Goal: Information Seeking & Learning: Compare options

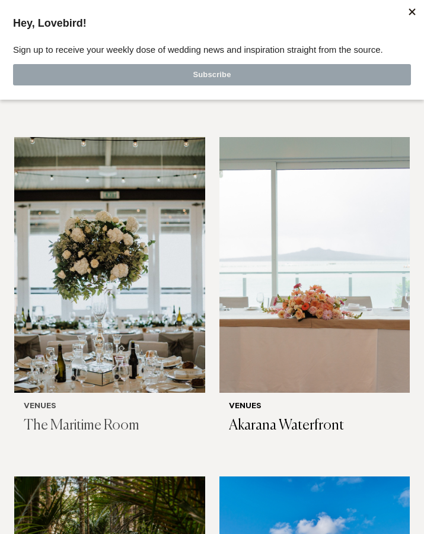
scroll to position [5121, 0]
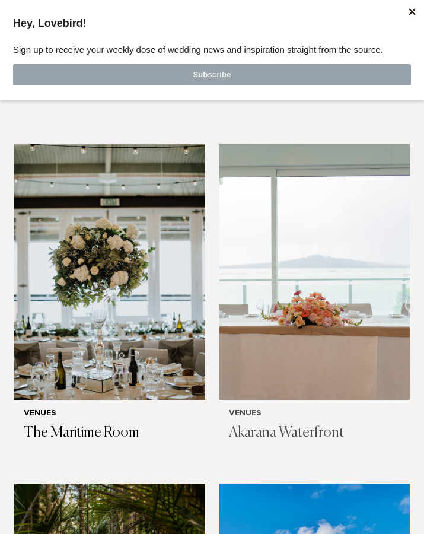
click at [261, 424] on h3 "Akarana Waterfront" at bounding box center [315, 432] width 172 height 17
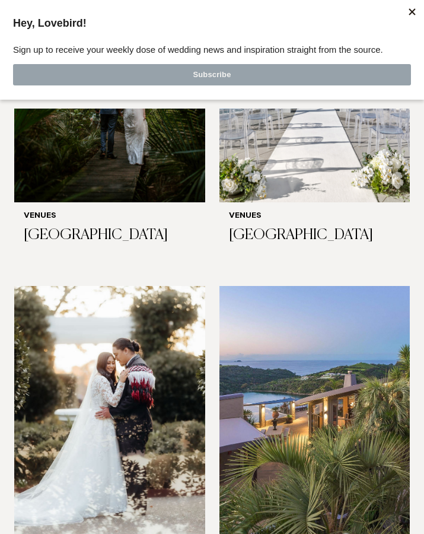
scroll to position [5663, 0]
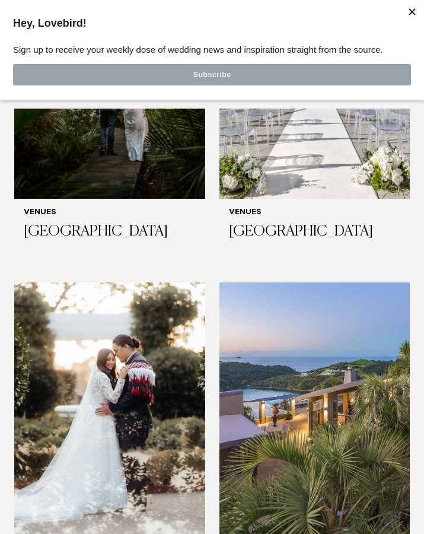
click at [330, 331] on img at bounding box center [315, 411] width 191 height 256
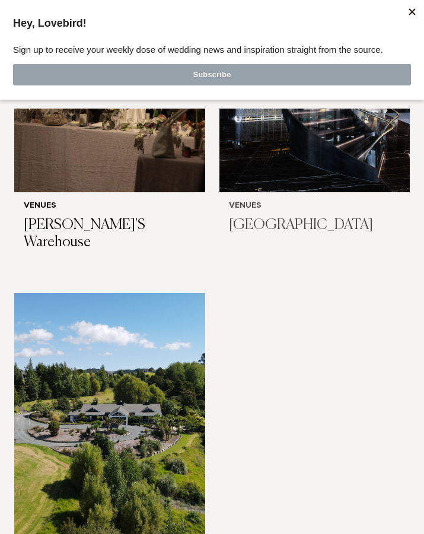
scroll to position [7851, 0]
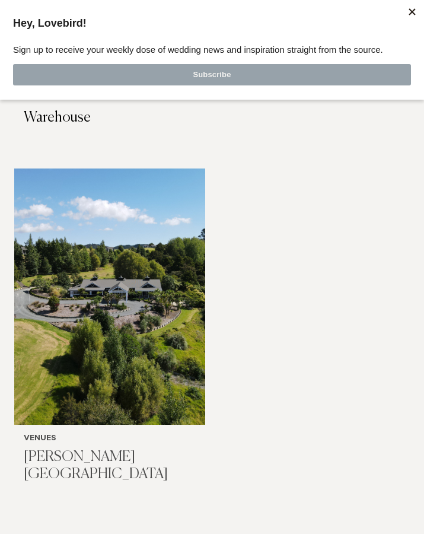
click at [118, 282] on img at bounding box center [109, 297] width 191 height 256
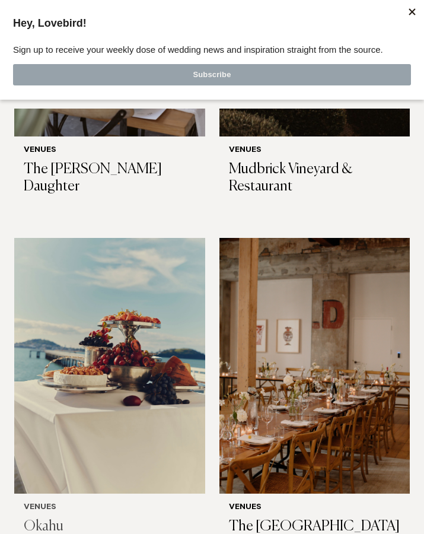
scroll to position [6744, 0]
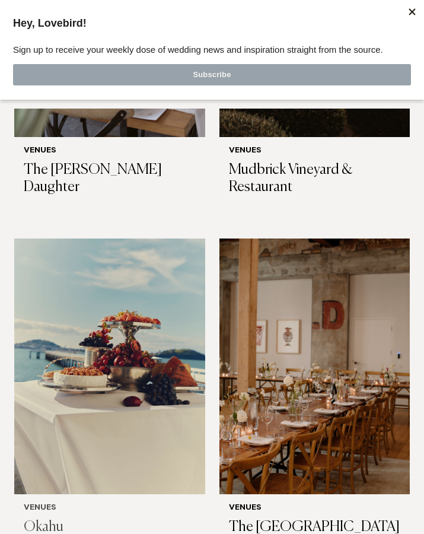
click at [136, 332] on img at bounding box center [109, 367] width 191 height 256
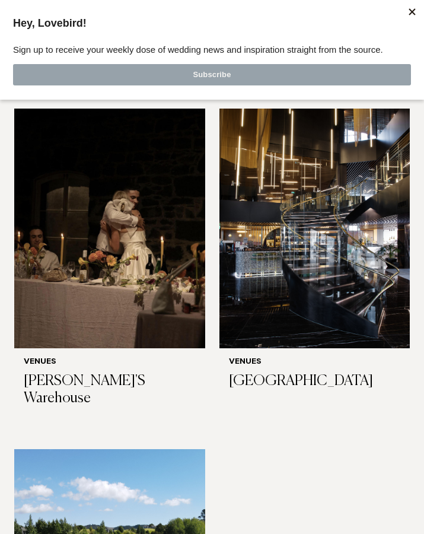
scroll to position [7562, 0]
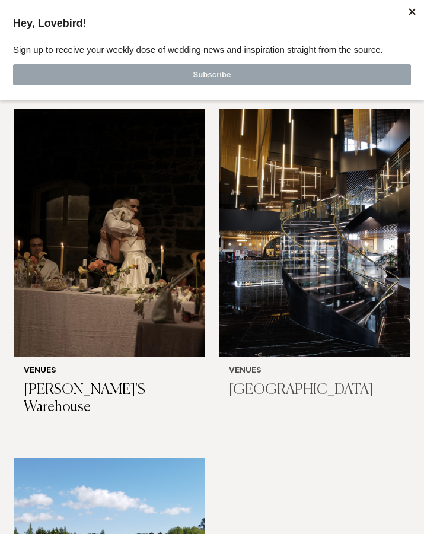
click at [298, 281] on img at bounding box center [315, 230] width 191 height 256
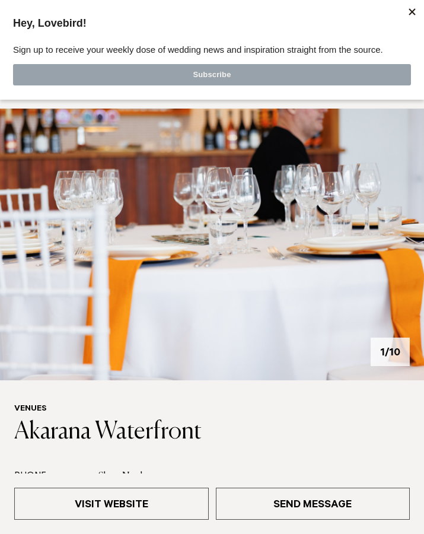
click at [405, 237] on img at bounding box center [212, 245] width 424 height 272
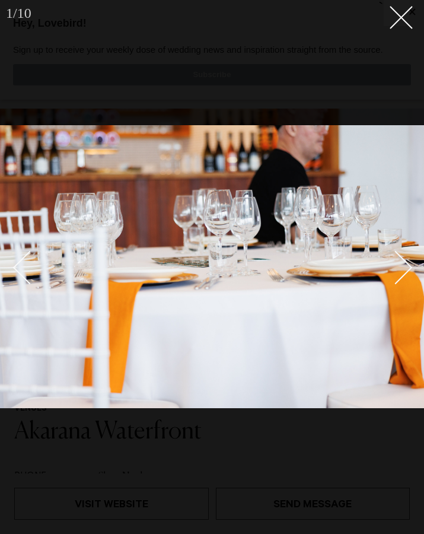
click at [405, 256] on link at bounding box center [390, 266] width 42 height 59
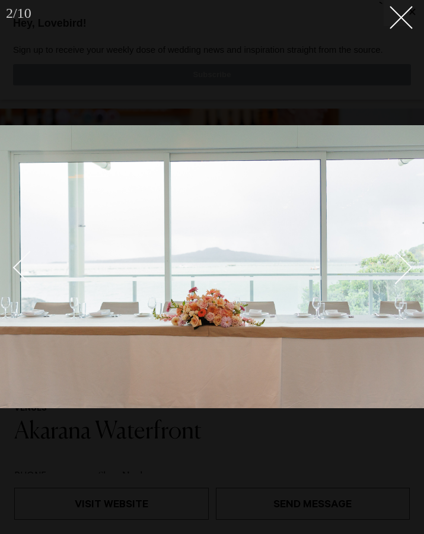
click at [405, 256] on link at bounding box center [390, 266] width 42 height 59
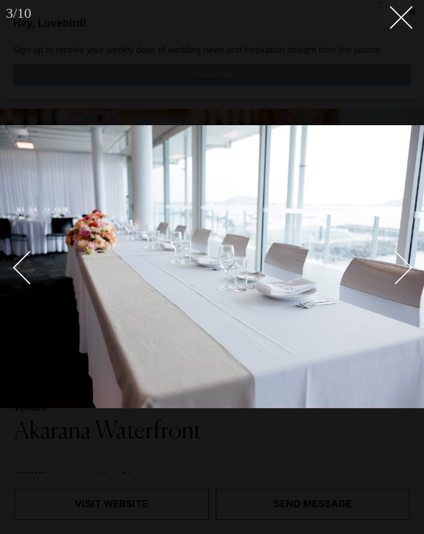
click at [405, 256] on link at bounding box center [390, 266] width 42 height 59
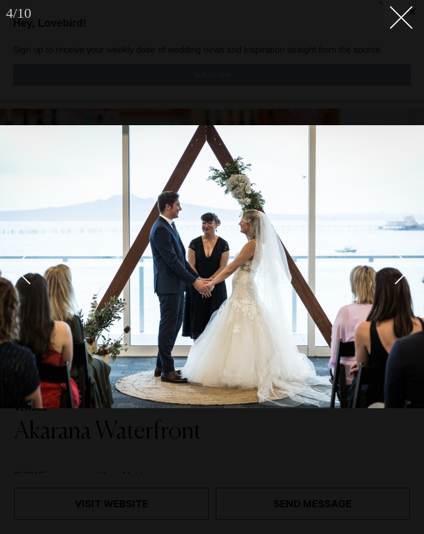
click at [405, 256] on link at bounding box center [390, 266] width 42 height 59
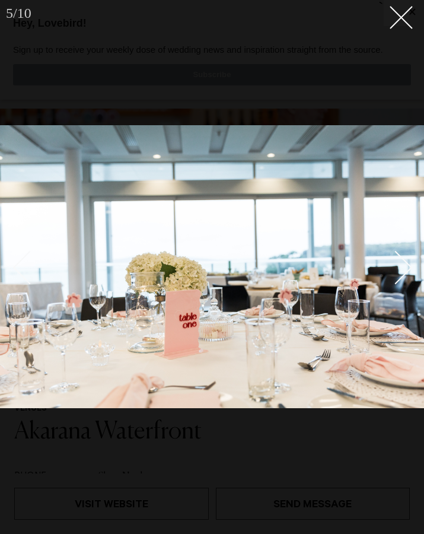
click at [405, 256] on link at bounding box center [390, 266] width 42 height 59
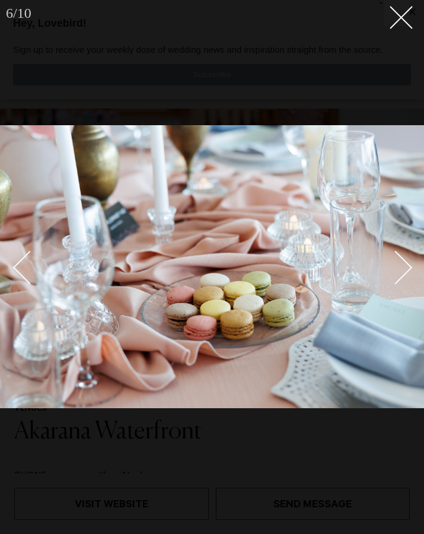
click at [405, 256] on link at bounding box center [390, 266] width 42 height 59
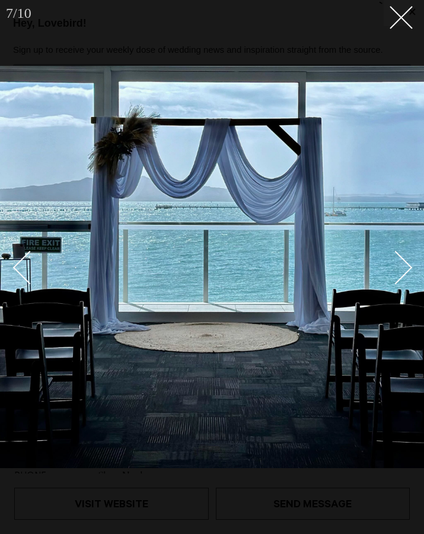
click at [405, 256] on link at bounding box center [390, 266] width 42 height 59
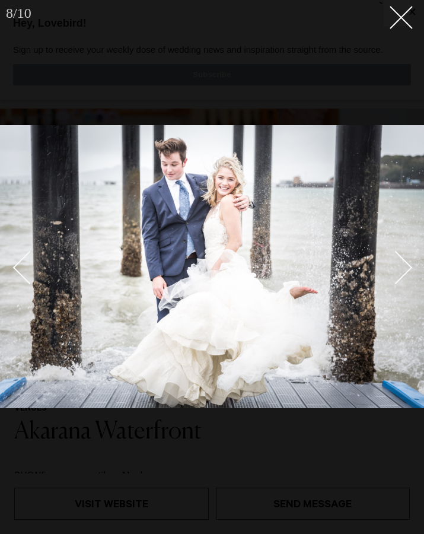
click at [405, 256] on link at bounding box center [390, 266] width 42 height 59
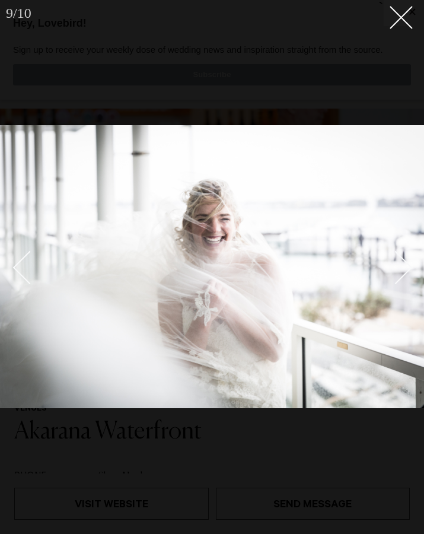
click at [405, 256] on link at bounding box center [390, 266] width 42 height 59
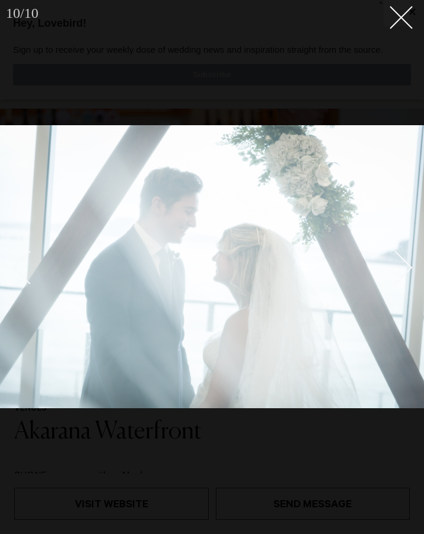
click at [405, 256] on link at bounding box center [390, 266] width 42 height 59
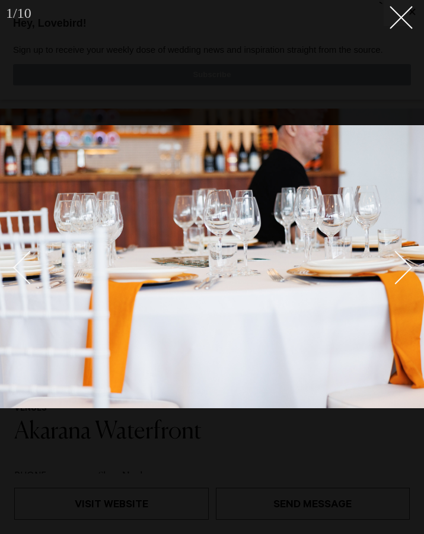
click at [405, 256] on link at bounding box center [390, 266] width 42 height 59
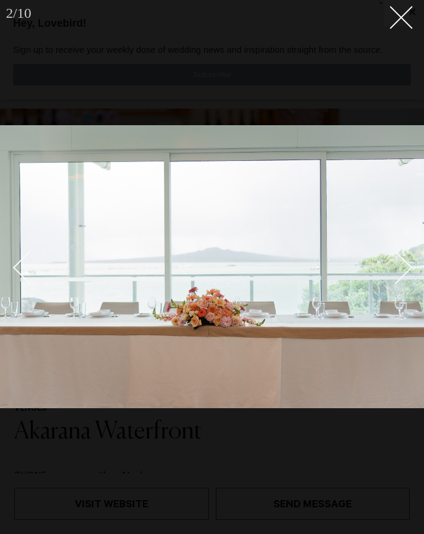
click at [405, 256] on link at bounding box center [390, 266] width 42 height 59
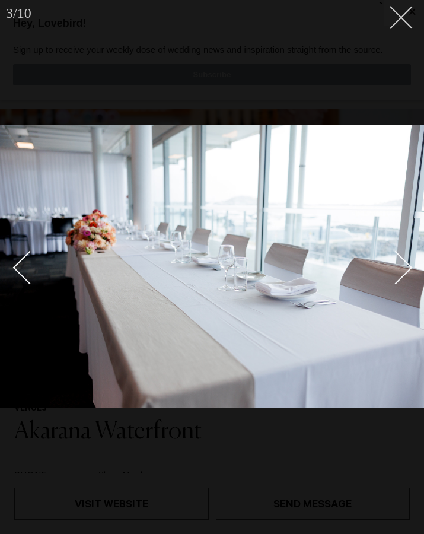
click at [401, 23] on button at bounding box center [397, 13] width 26 height 26
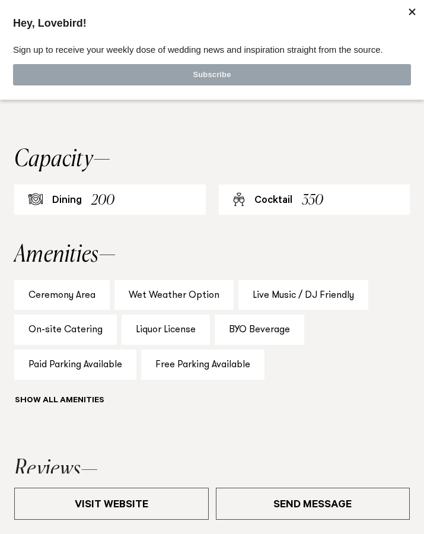
scroll to position [701, 0]
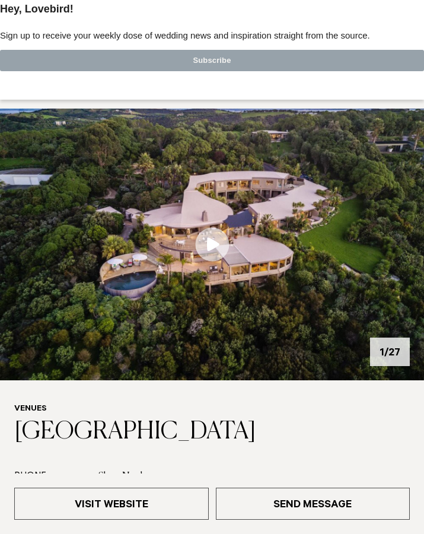
click at [338, 242] on img at bounding box center [212, 245] width 424 height 272
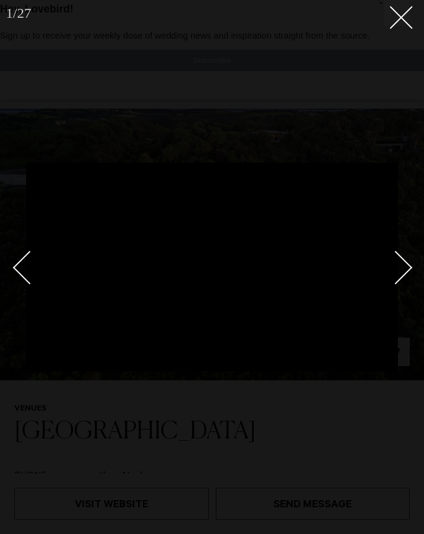
click at [394, 264] on div "Next slide" at bounding box center [396, 268] width 34 height 34
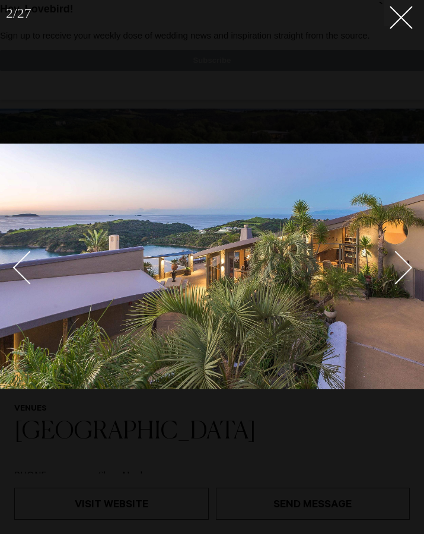
click at [409, 271] on link at bounding box center [390, 266] width 42 height 59
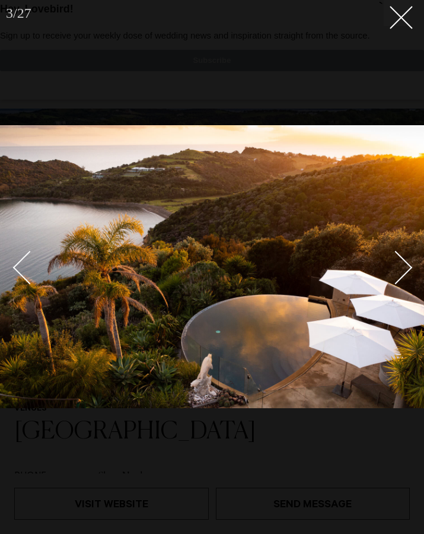
click at [409, 271] on link at bounding box center [390, 266] width 42 height 59
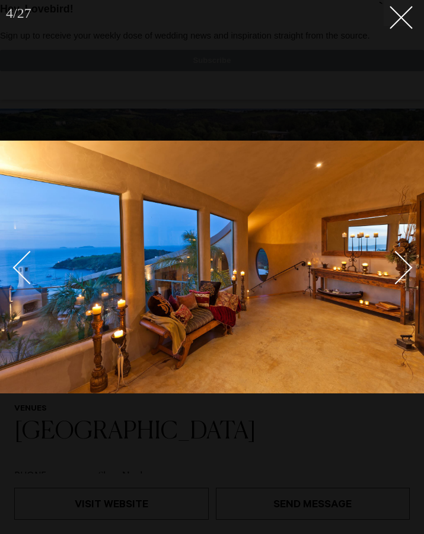
click at [409, 271] on link at bounding box center [390, 266] width 42 height 59
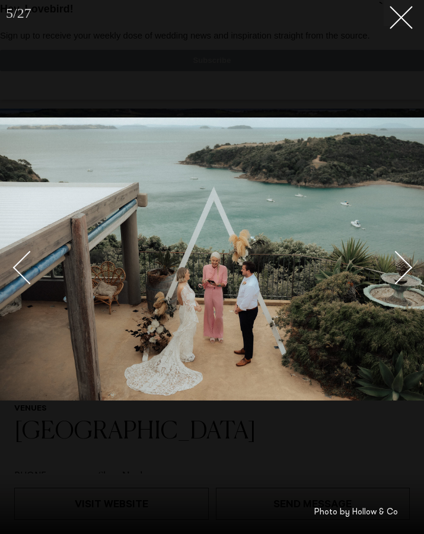
click at [409, 271] on link at bounding box center [390, 266] width 42 height 59
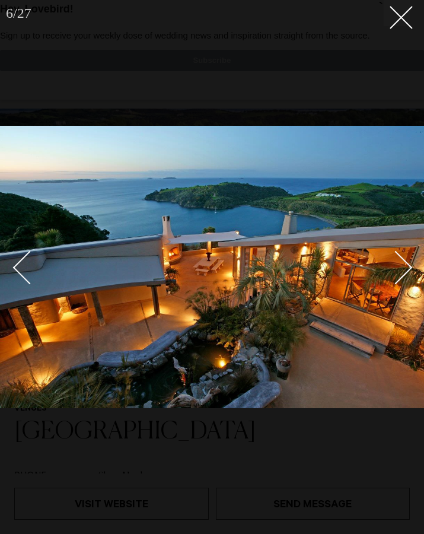
click at [409, 271] on link at bounding box center [390, 266] width 42 height 59
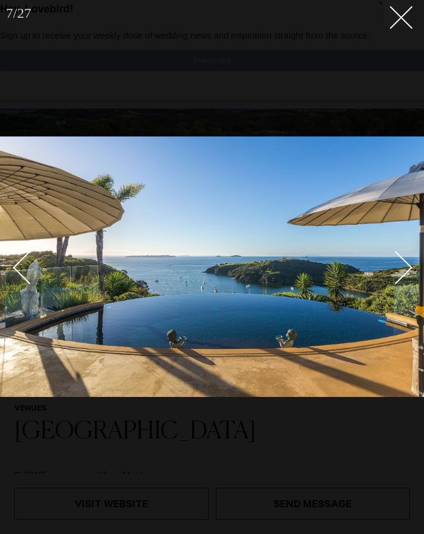
click at [409, 271] on link at bounding box center [390, 266] width 42 height 59
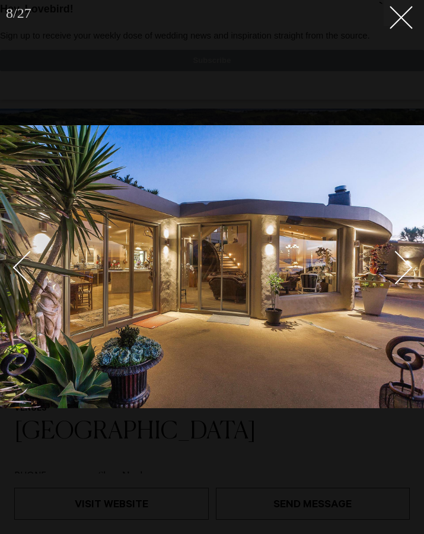
click at [409, 271] on link at bounding box center [390, 266] width 42 height 59
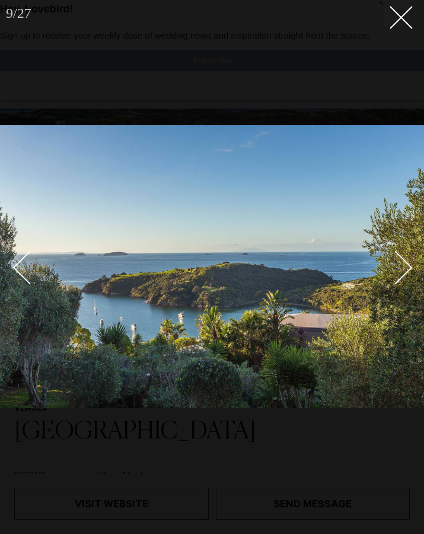
click at [409, 271] on link at bounding box center [390, 266] width 42 height 59
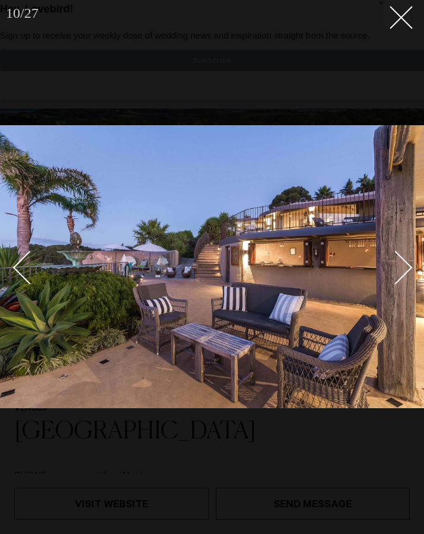
click at [409, 271] on link at bounding box center [390, 266] width 42 height 59
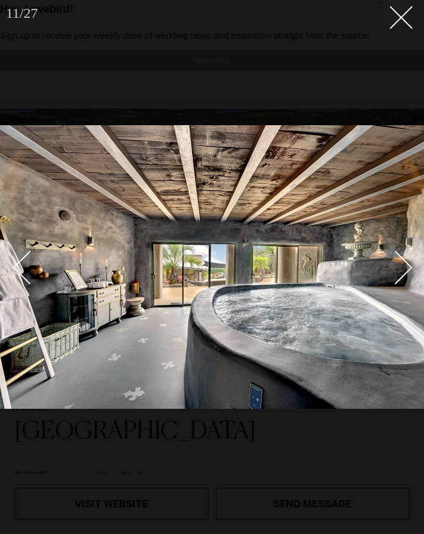
click at [409, 271] on link at bounding box center [390, 266] width 42 height 59
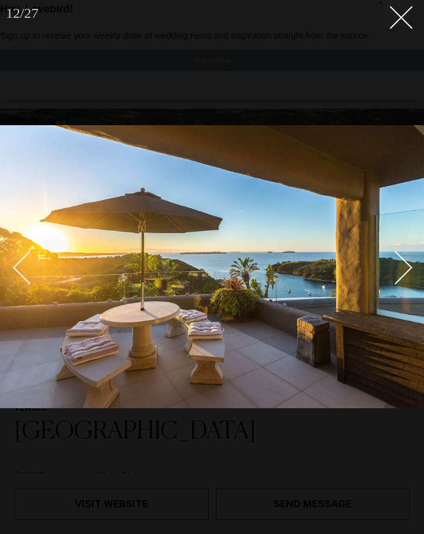
click at [409, 271] on link at bounding box center [390, 266] width 42 height 59
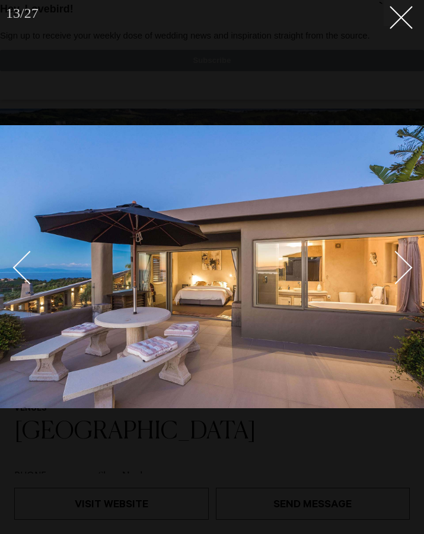
click at [409, 271] on link at bounding box center [390, 266] width 42 height 59
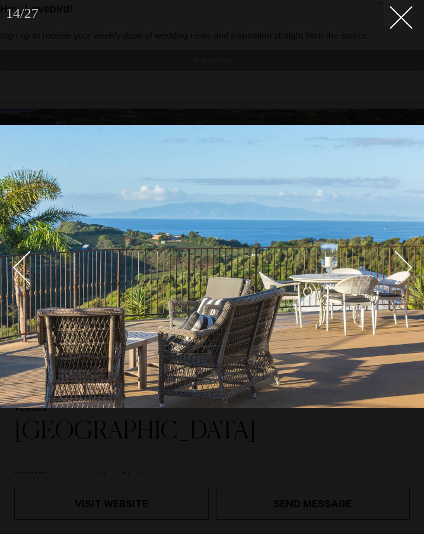
click at [391, 28] on div at bounding box center [212, 267] width 424 height 534
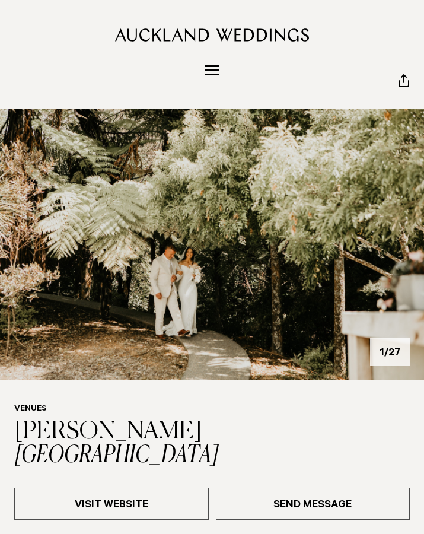
click at [406, 250] on img at bounding box center [212, 245] width 424 height 272
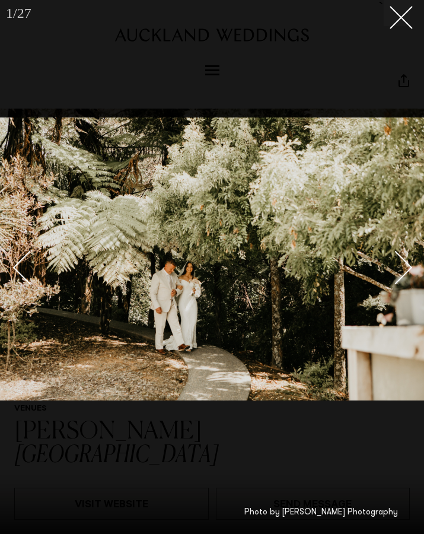
click at [401, 256] on div "Next slide" at bounding box center [396, 268] width 34 height 34
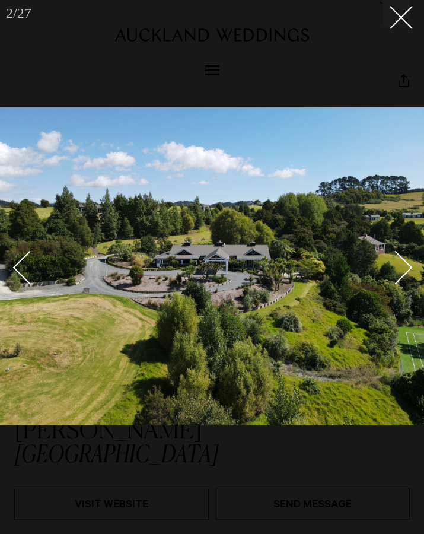
click at [401, 256] on div "Next slide" at bounding box center [396, 268] width 34 height 34
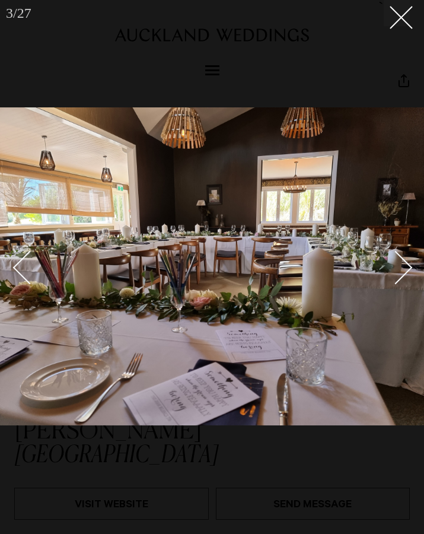
click at [401, 256] on div "Next slide" at bounding box center [396, 268] width 34 height 34
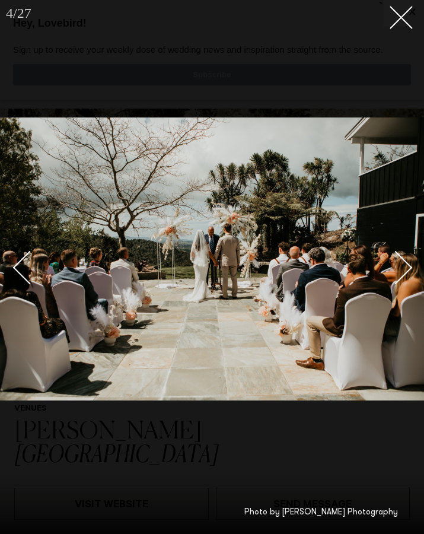
click at [401, 256] on div "Next slide" at bounding box center [396, 268] width 34 height 34
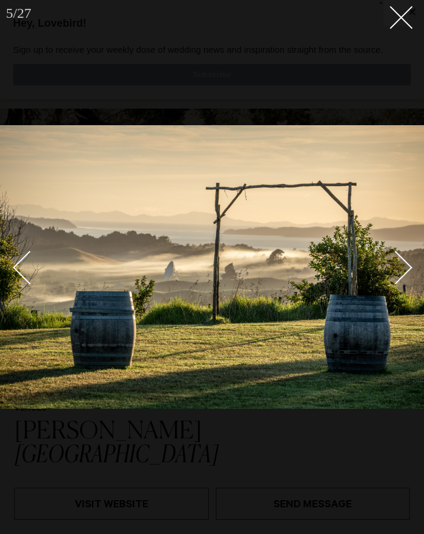
click at [401, 256] on div "Next slide" at bounding box center [396, 268] width 34 height 34
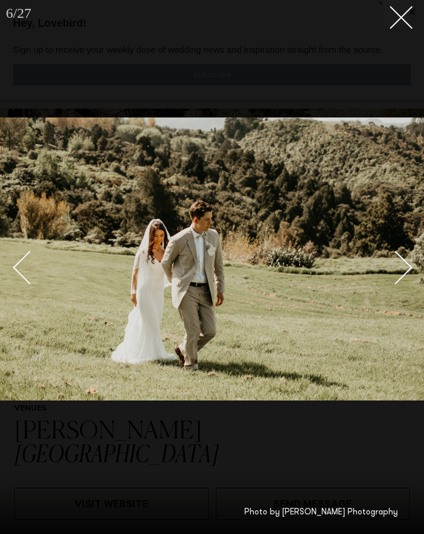
click at [401, 256] on div "Next slide" at bounding box center [396, 268] width 34 height 34
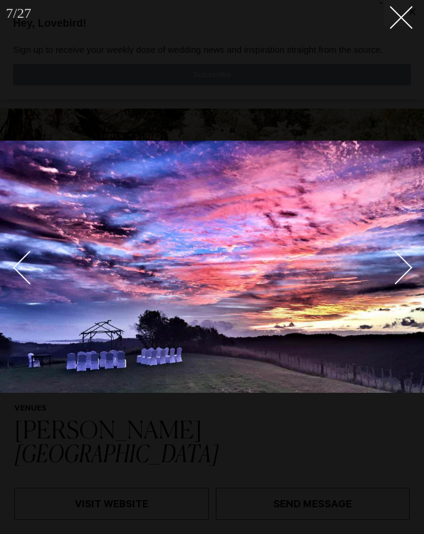
click at [401, 256] on div "Next slide" at bounding box center [396, 268] width 34 height 34
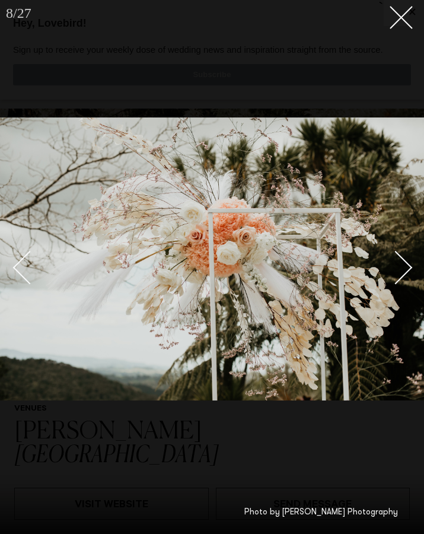
click at [401, 256] on div "Next slide" at bounding box center [396, 268] width 34 height 34
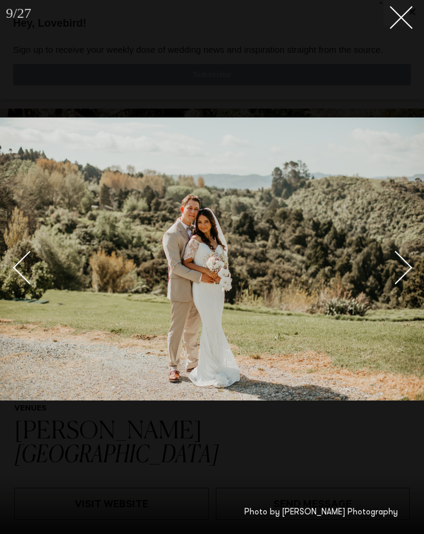
click at [401, 256] on div "Next slide" at bounding box center [396, 268] width 34 height 34
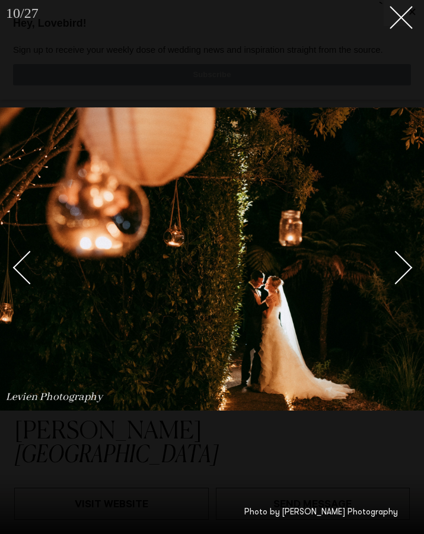
click at [401, 256] on div "Next slide" at bounding box center [396, 268] width 34 height 34
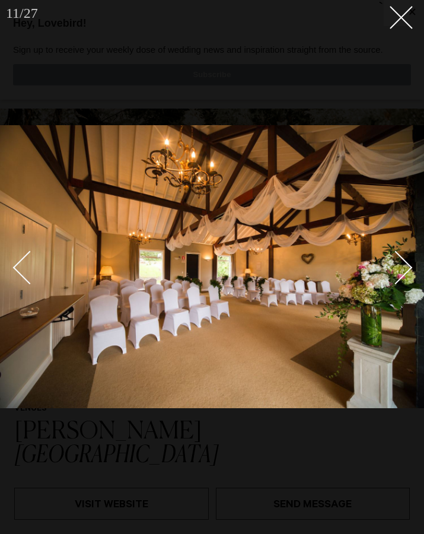
click at [401, 256] on div "Next slide" at bounding box center [396, 268] width 34 height 34
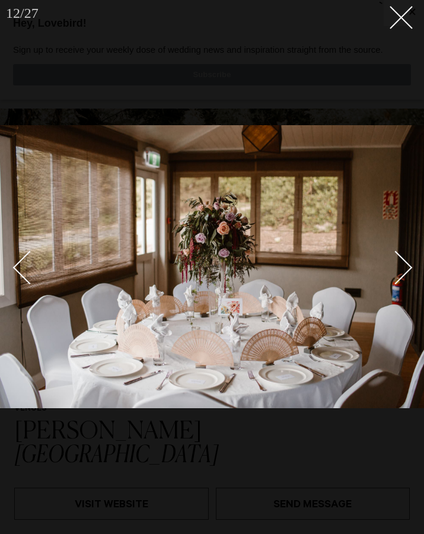
click at [401, 256] on div "Next slide" at bounding box center [396, 268] width 34 height 34
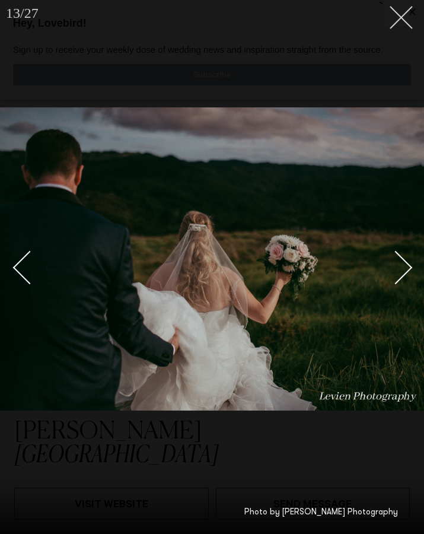
click at [399, 19] on line at bounding box center [402, 18] width 22 height 22
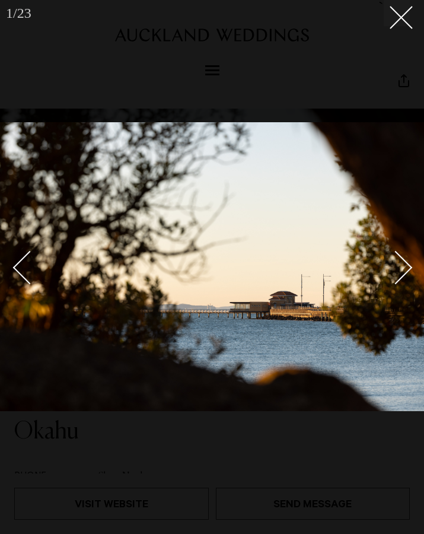
click at [394, 266] on div "Next slide" at bounding box center [396, 268] width 34 height 34
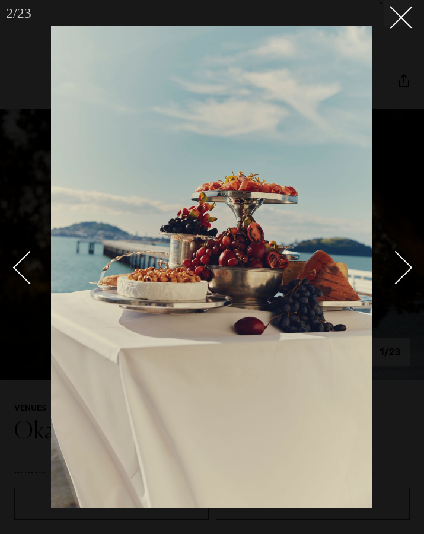
click at [394, 266] on div "Next slide" at bounding box center [396, 268] width 34 height 34
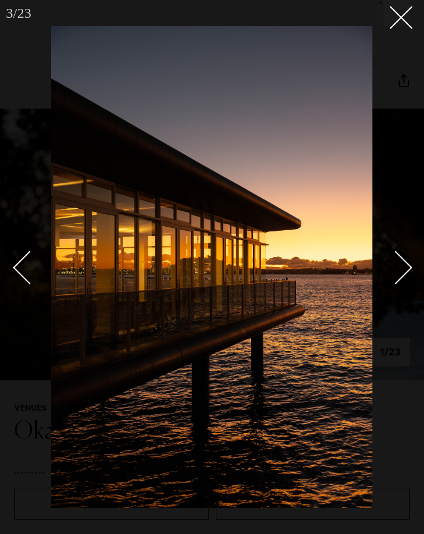
click at [394, 266] on div "Next slide" at bounding box center [396, 268] width 34 height 34
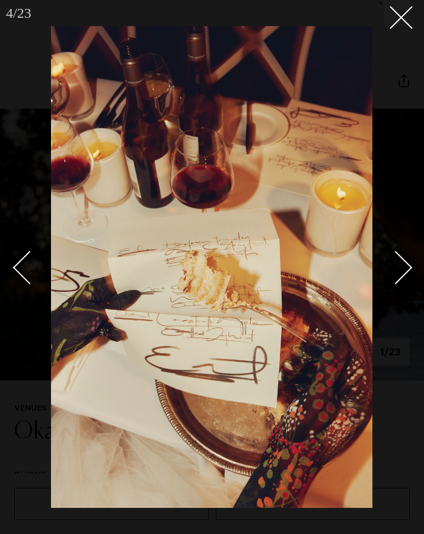
click at [394, 266] on div "Next slide" at bounding box center [396, 268] width 34 height 34
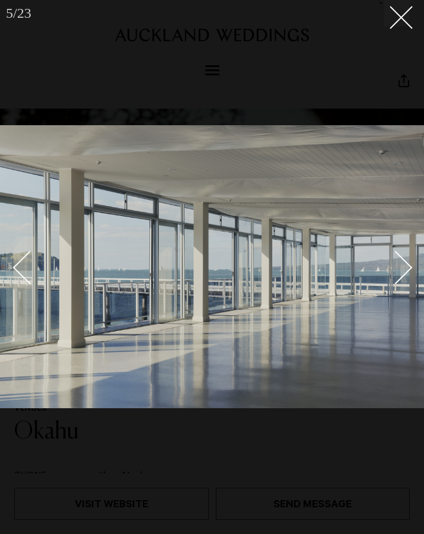
click at [394, 266] on div "Next slide" at bounding box center [396, 268] width 34 height 34
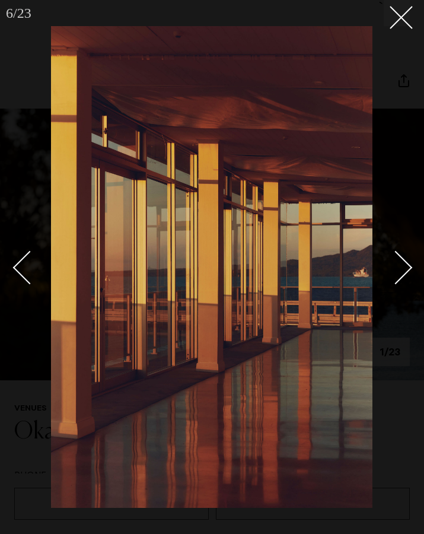
click at [394, 266] on div "Next slide" at bounding box center [396, 268] width 34 height 34
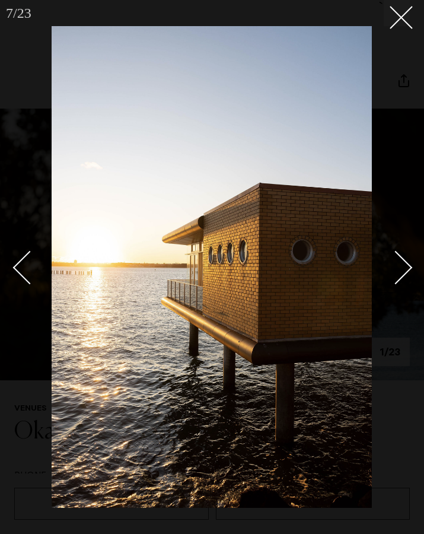
click at [394, 266] on div "Next slide" at bounding box center [396, 268] width 34 height 34
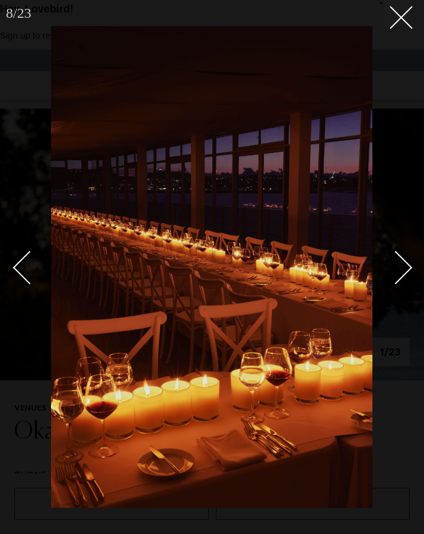
click at [394, 266] on div "Next slide" at bounding box center [396, 268] width 34 height 34
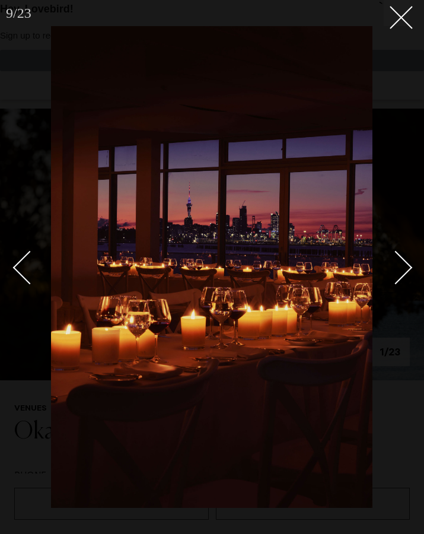
click at [394, 266] on div "Next slide" at bounding box center [396, 268] width 34 height 34
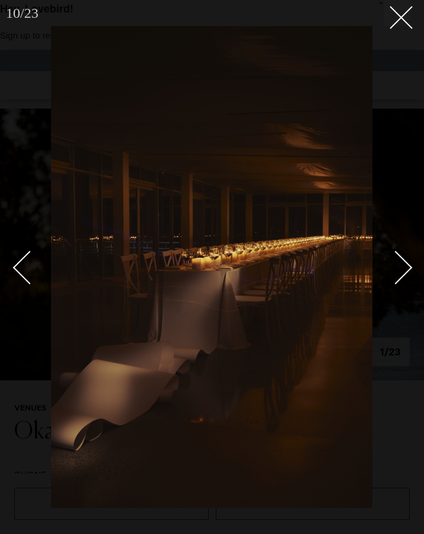
click at [402, 268] on div "Next slide" at bounding box center [396, 268] width 34 height 34
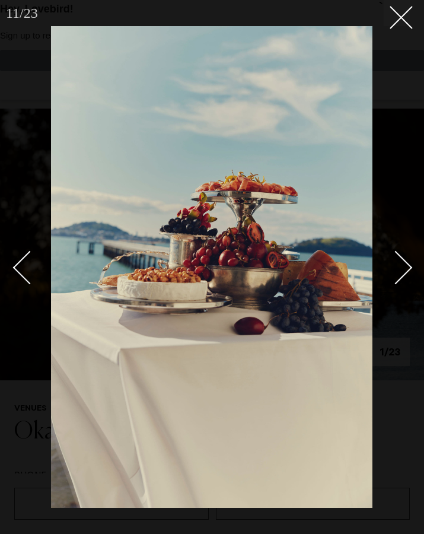
click at [402, 268] on div "Next slide" at bounding box center [396, 268] width 34 height 34
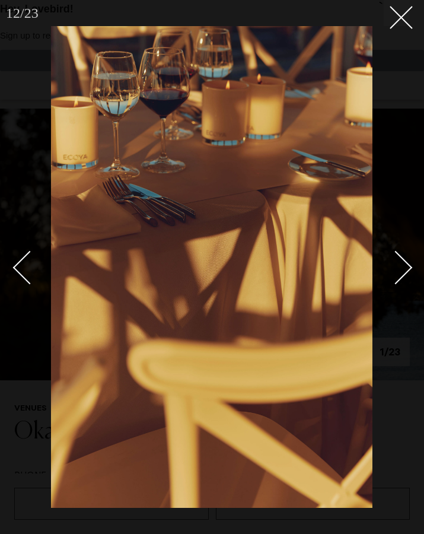
click at [402, 268] on div "Next slide" at bounding box center [396, 268] width 34 height 34
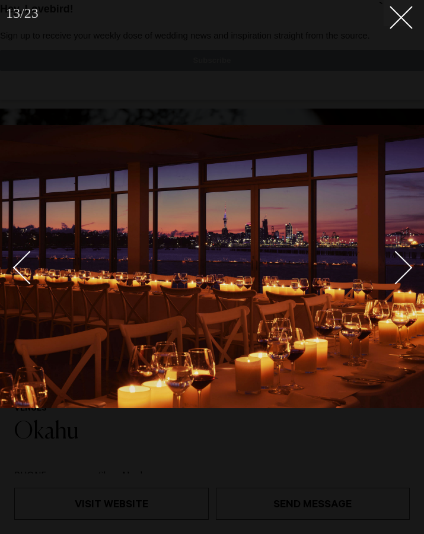
click at [398, 31] on div at bounding box center [212, 267] width 424 height 534
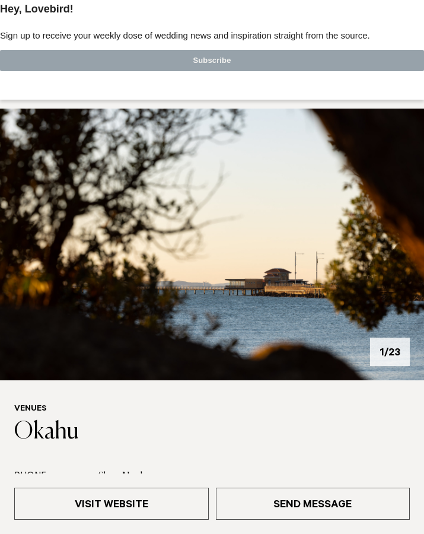
click at [407, 226] on img at bounding box center [212, 245] width 424 height 272
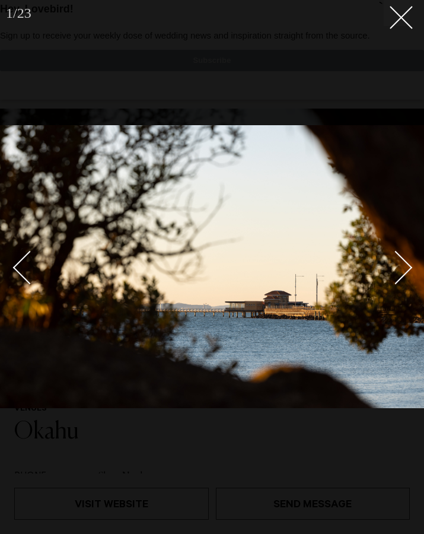
click at [407, 226] on img at bounding box center [212, 266] width 424 height 283
click at [402, 266] on div "Next slide" at bounding box center [396, 268] width 34 height 34
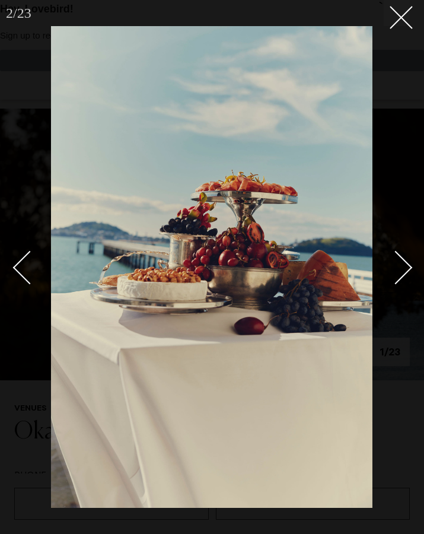
click at [402, 266] on div "Next slide" at bounding box center [396, 268] width 34 height 34
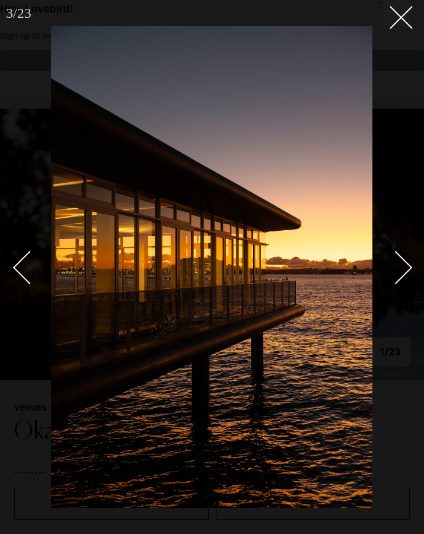
click at [402, 266] on div "Next slide" at bounding box center [396, 268] width 34 height 34
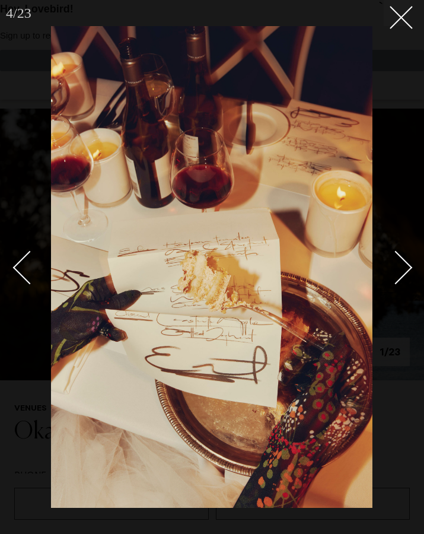
click at [402, 266] on div "Next slide" at bounding box center [396, 268] width 34 height 34
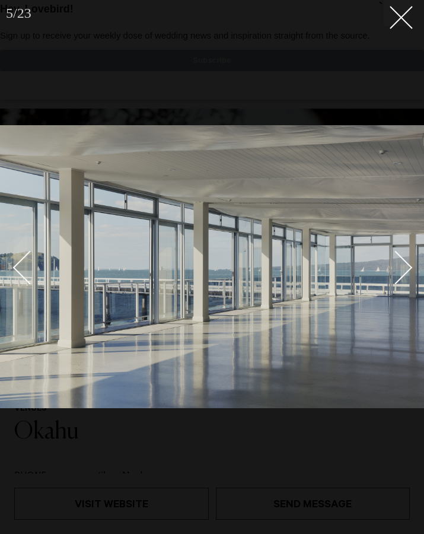
click at [402, 266] on div "Next slide" at bounding box center [396, 268] width 34 height 34
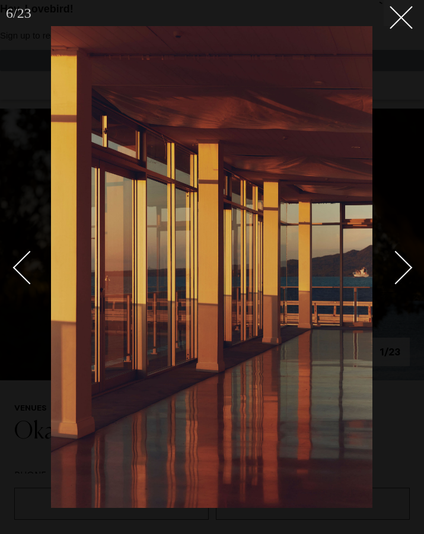
click at [402, 266] on div "Next slide" at bounding box center [396, 268] width 34 height 34
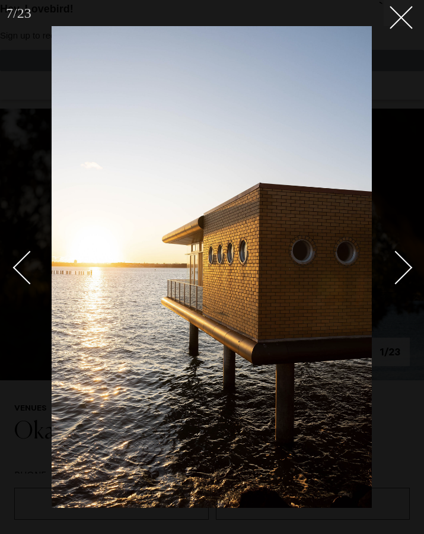
click at [402, 266] on div "Next slide" at bounding box center [396, 268] width 34 height 34
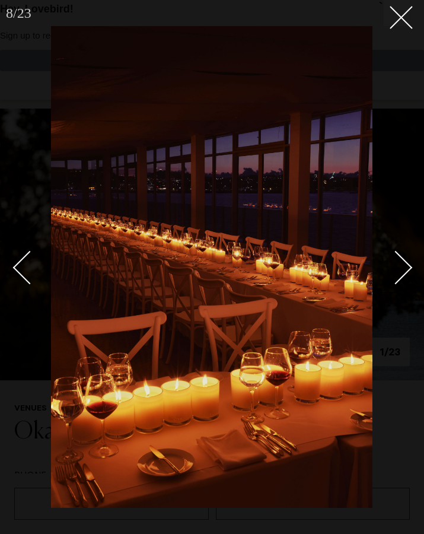
click at [402, 266] on div "Next slide" at bounding box center [396, 268] width 34 height 34
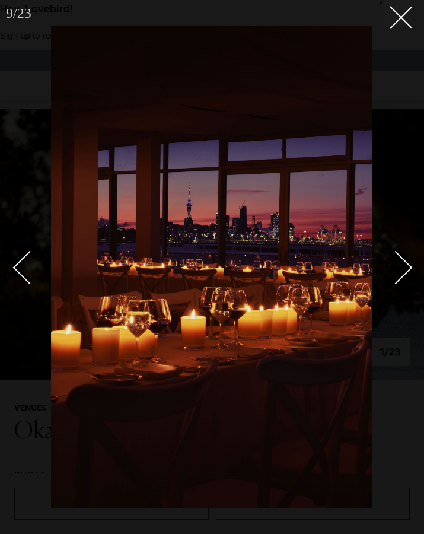
click at [402, 266] on div "Next slide" at bounding box center [396, 268] width 34 height 34
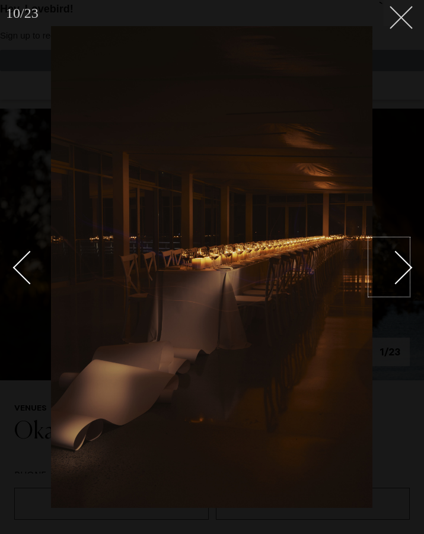
click at [406, 22] on line at bounding box center [402, 18] width 22 height 22
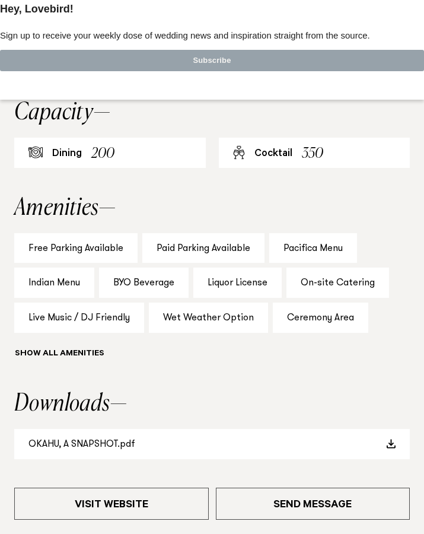
scroll to position [752, 0]
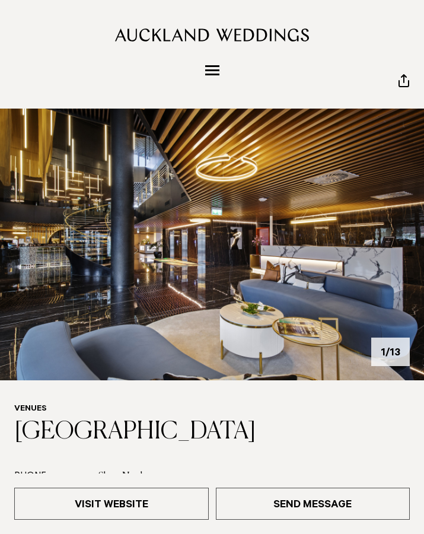
click at [395, 229] on img at bounding box center [212, 245] width 424 height 272
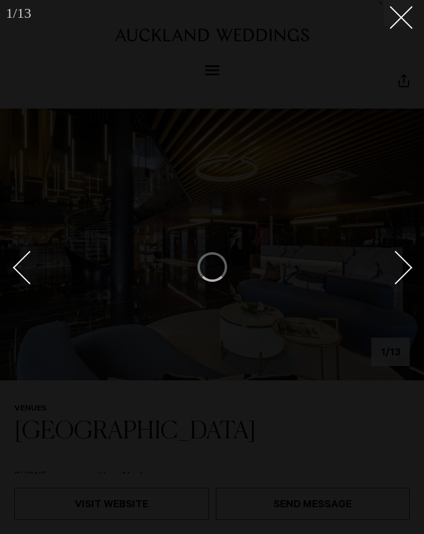
click at [399, 263] on div "Next slide" at bounding box center [396, 268] width 34 height 34
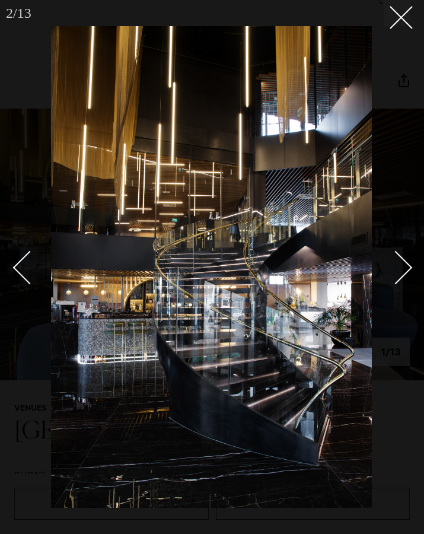
click at [399, 263] on div "Next slide" at bounding box center [396, 268] width 34 height 34
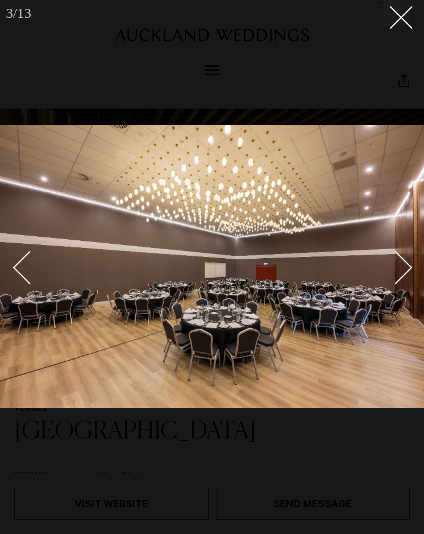
click at [399, 263] on div "Next slide" at bounding box center [396, 268] width 34 height 34
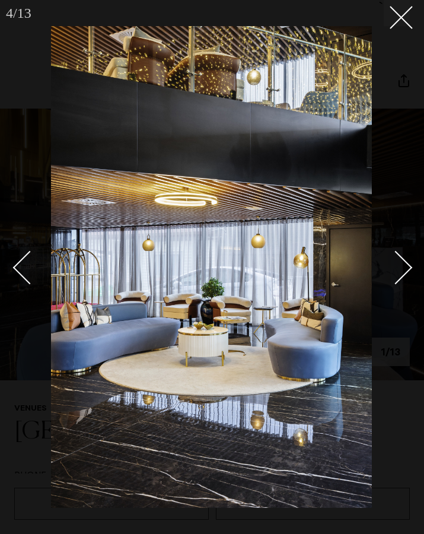
click at [399, 263] on div "Next slide" at bounding box center [396, 268] width 34 height 34
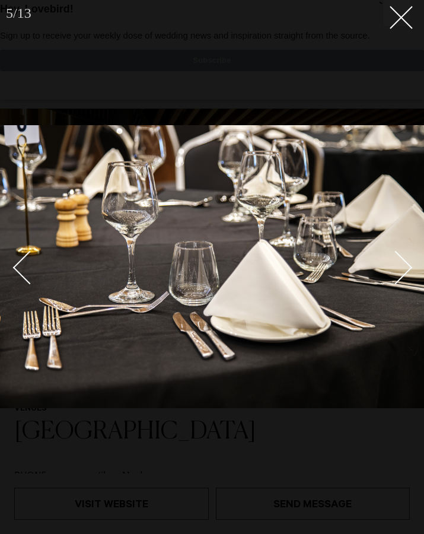
click at [399, 263] on div "Next slide" at bounding box center [396, 268] width 34 height 34
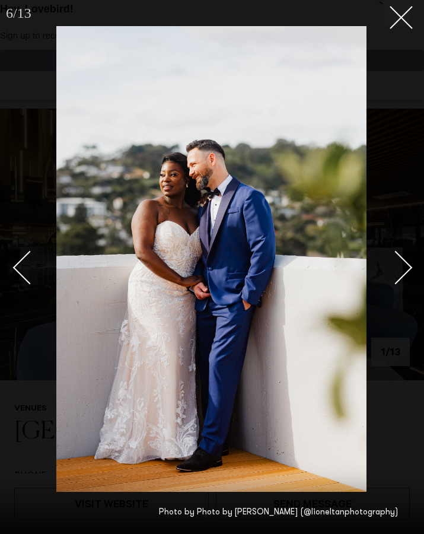
click at [399, 263] on div "Next slide" at bounding box center [396, 268] width 34 height 34
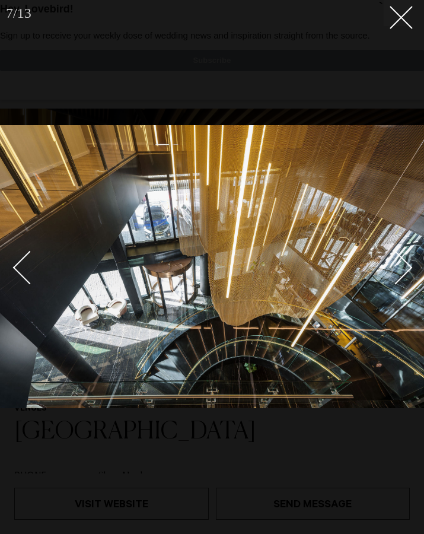
click at [399, 263] on div "Next slide" at bounding box center [396, 268] width 34 height 34
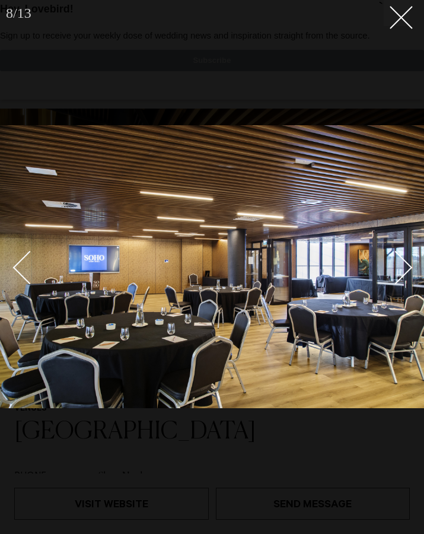
click at [399, 263] on div "Next slide" at bounding box center [396, 268] width 34 height 34
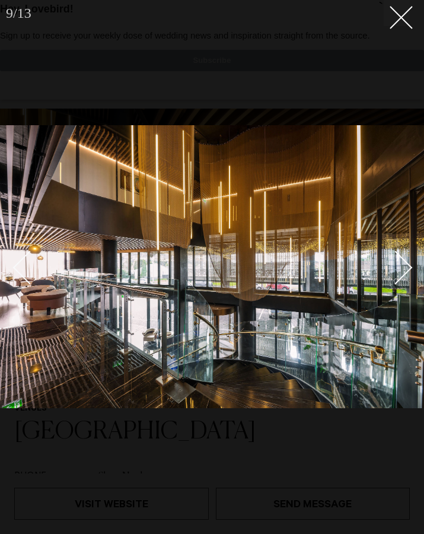
click at [399, 263] on div "Next slide" at bounding box center [396, 268] width 34 height 34
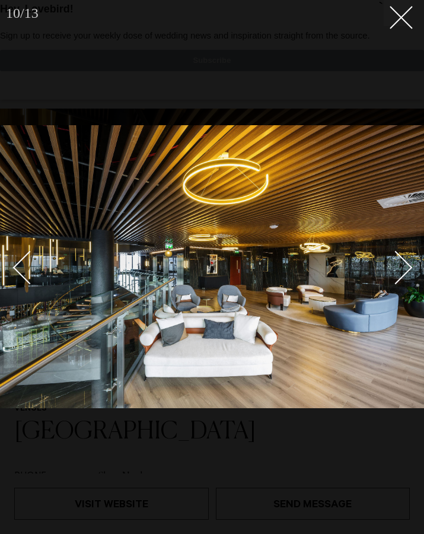
click at [399, 263] on div "Next slide" at bounding box center [396, 268] width 34 height 34
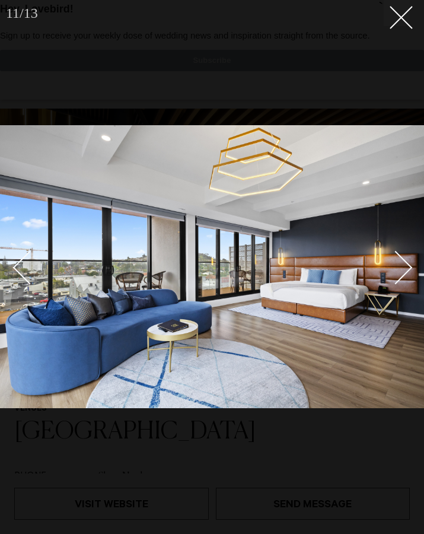
click at [399, 263] on div "Next slide" at bounding box center [396, 268] width 34 height 34
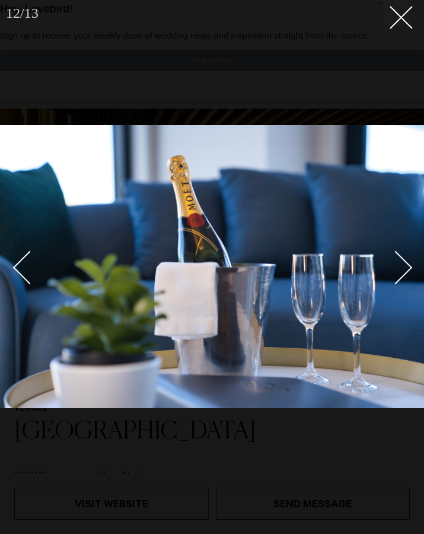
click at [399, 263] on div "Next slide" at bounding box center [396, 268] width 34 height 34
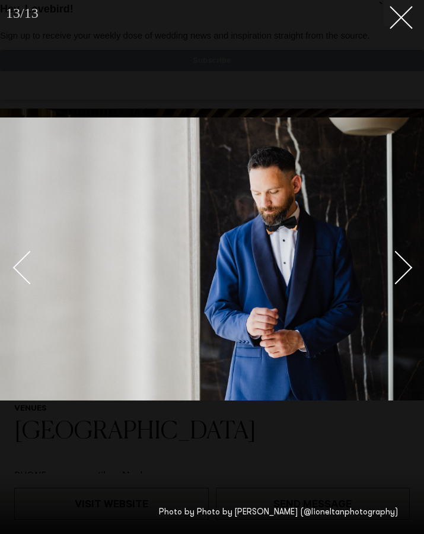
click at [399, 263] on div "Next slide" at bounding box center [396, 268] width 34 height 34
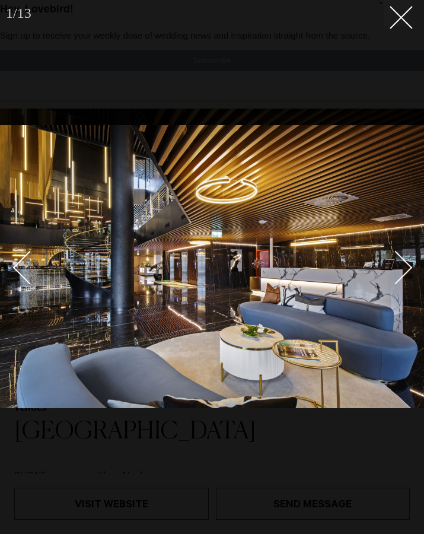
click at [399, 263] on div "Next slide" at bounding box center [396, 268] width 34 height 34
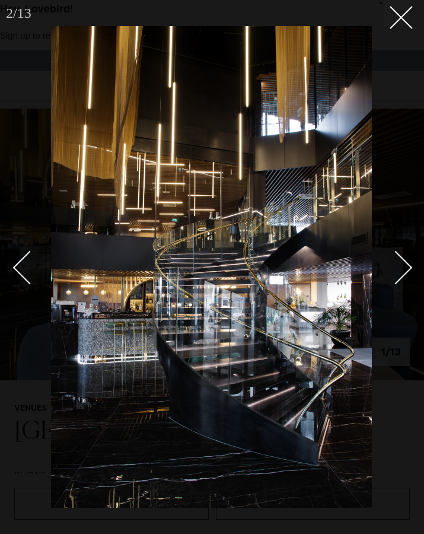
click at [399, 263] on div "Next slide" at bounding box center [396, 268] width 34 height 34
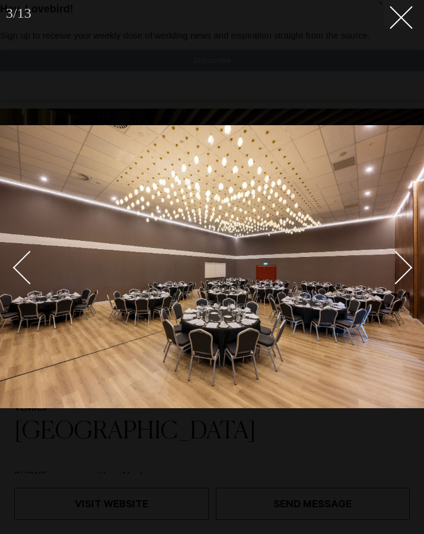
click at [399, 263] on div "Next slide" at bounding box center [396, 268] width 34 height 34
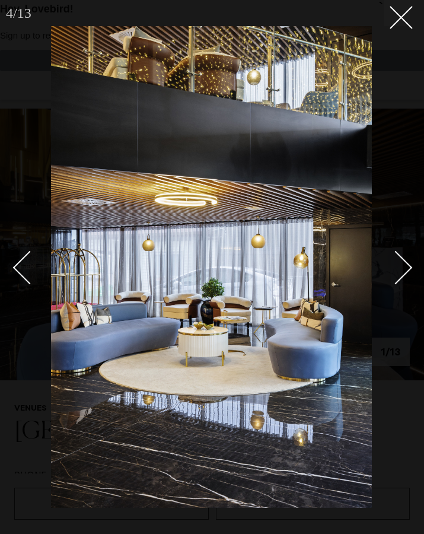
click at [399, 263] on div "Next slide" at bounding box center [396, 268] width 34 height 34
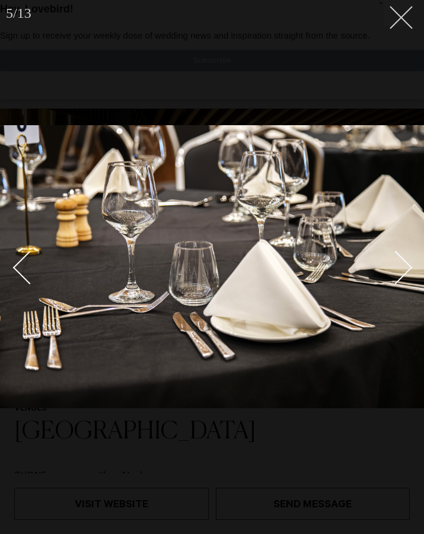
click at [402, 21] on button at bounding box center [397, 13] width 26 height 26
